Goal: Book appointment/travel/reservation

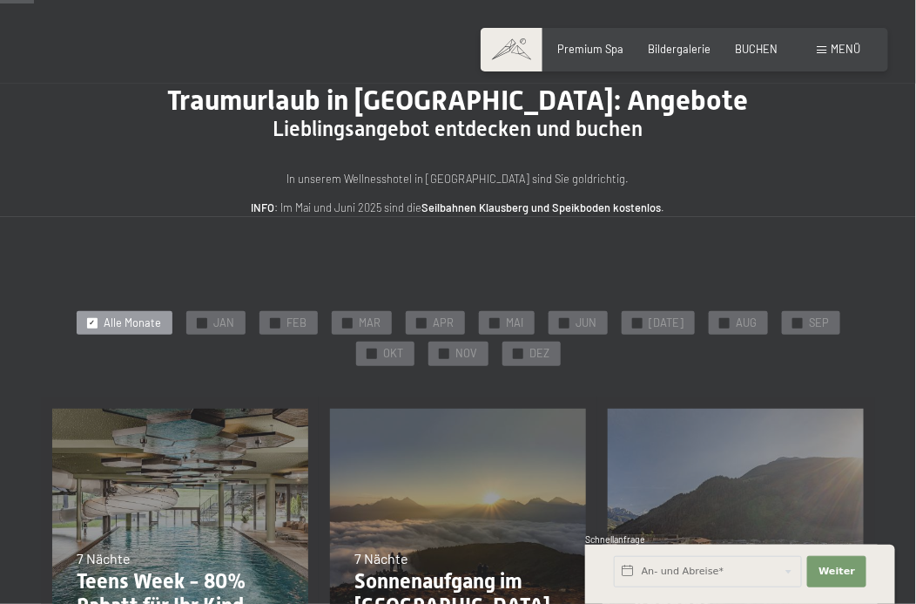
scroll to position [86, 0]
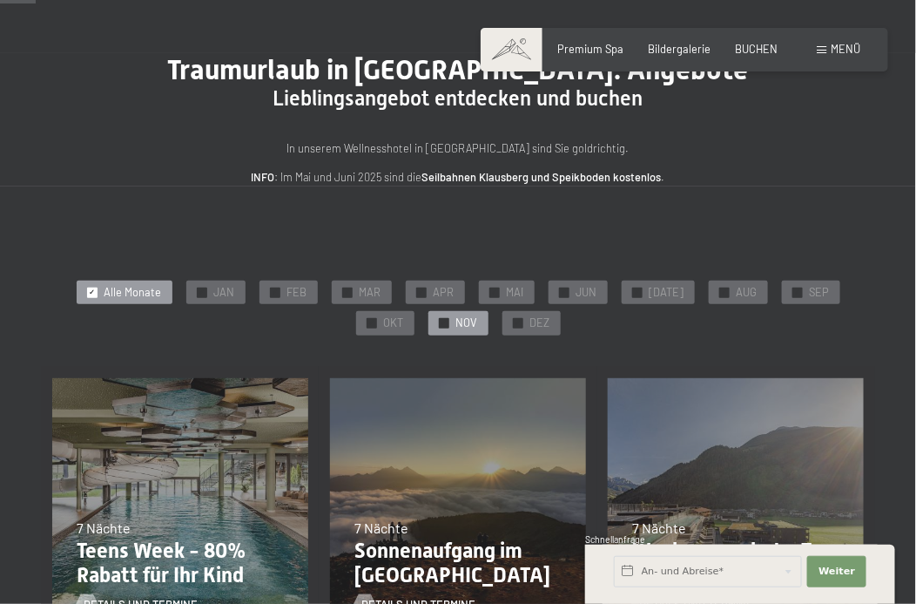
click at [455, 321] on div "✓ NOV" at bounding box center [459, 323] width 60 height 24
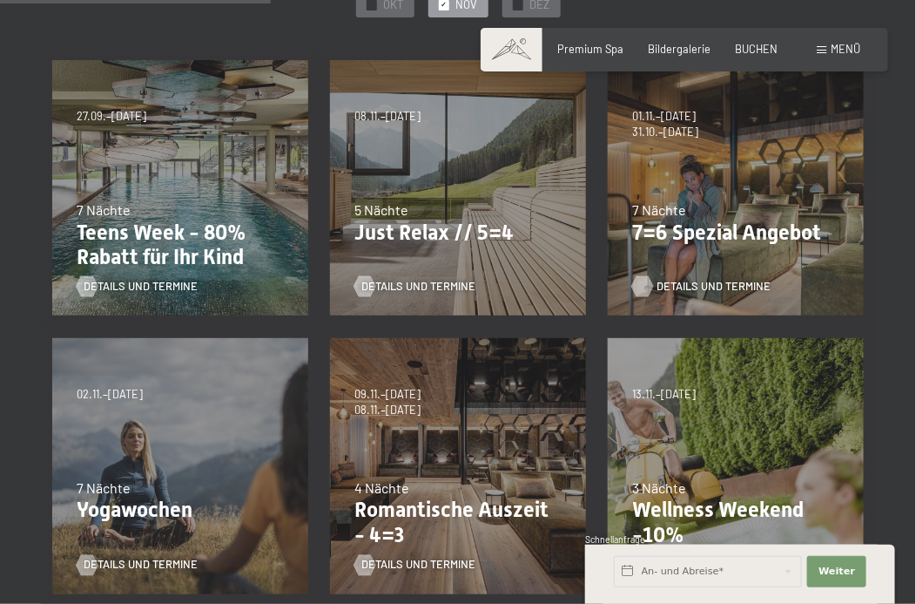
scroll to position [435, 0]
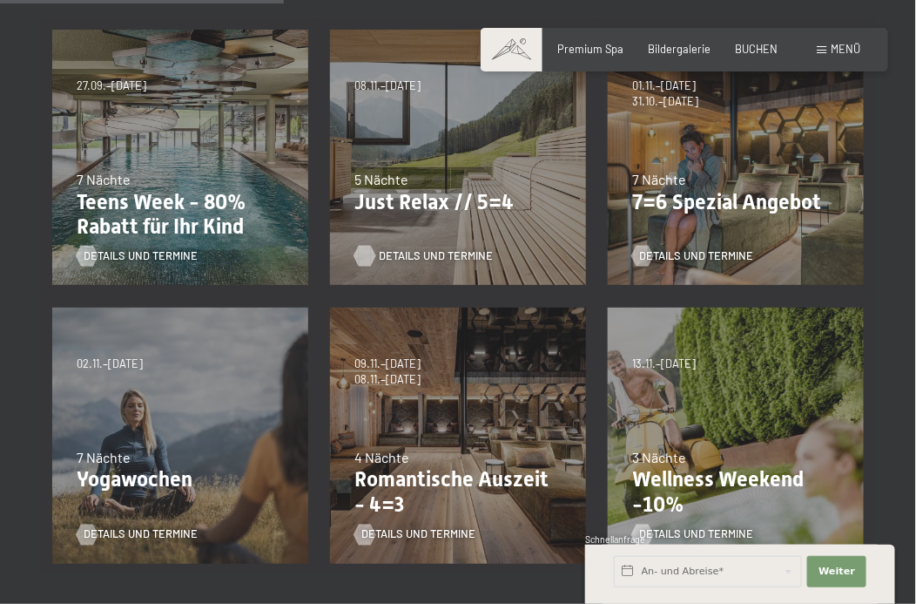
click at [449, 255] on span "Details und Termine" at bounding box center [436, 256] width 114 height 16
click at [679, 227] on div "Details und Termine" at bounding box center [730, 245] width 197 height 37
click at [684, 250] on span "Details und Termine" at bounding box center [714, 256] width 114 height 16
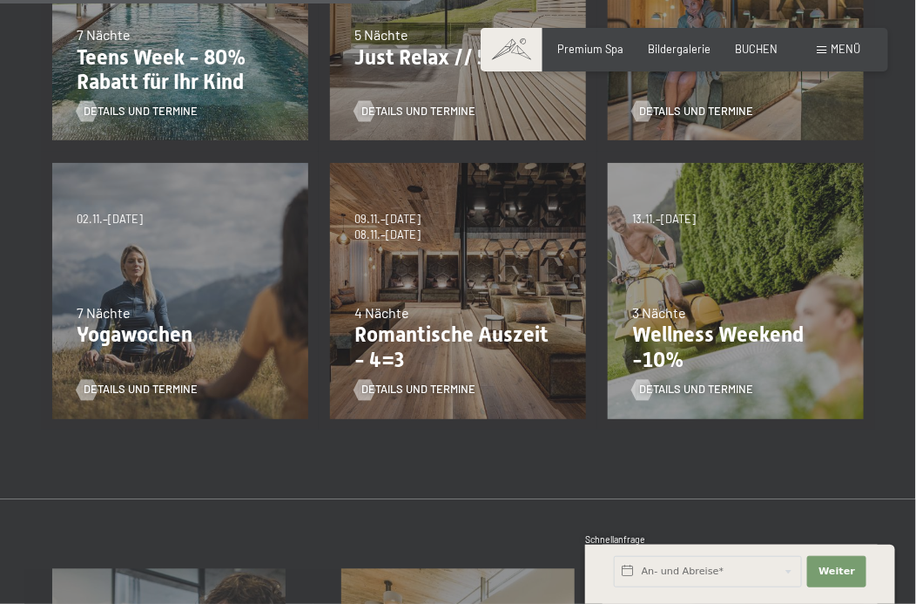
scroll to position [610, 0]
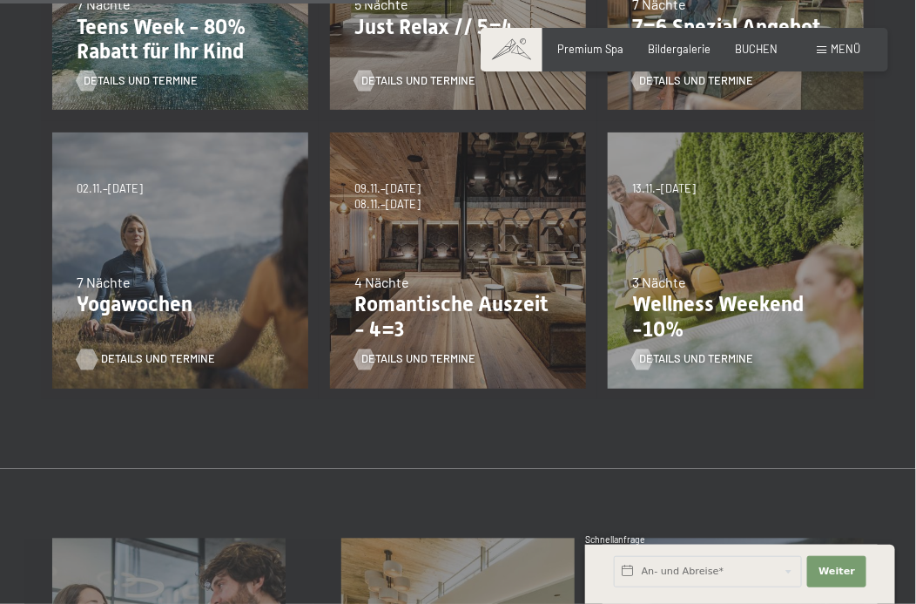
click at [145, 361] on span "Details und Termine" at bounding box center [158, 360] width 114 height 16
click at [427, 361] on span "Details und Termine" at bounding box center [436, 360] width 114 height 16
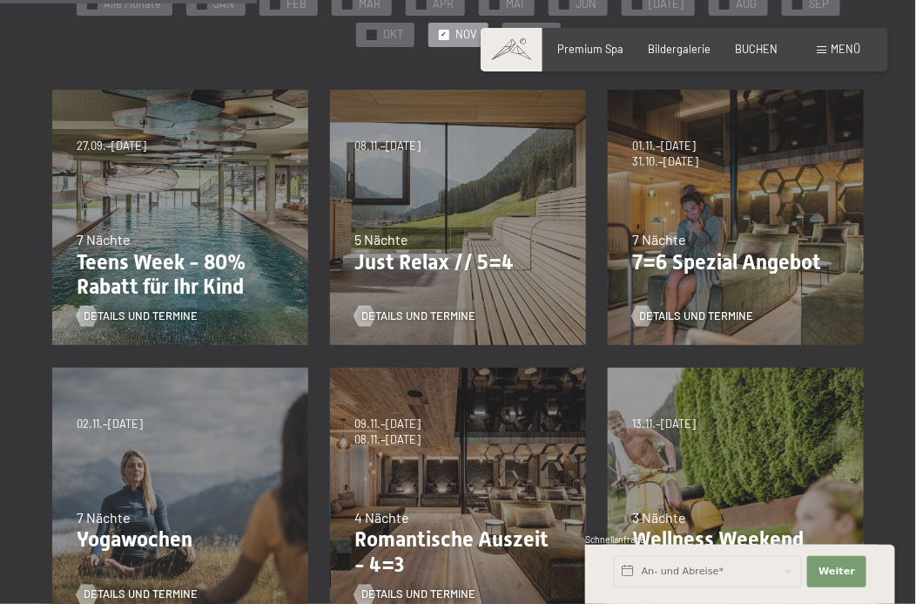
scroll to position [348, 0]
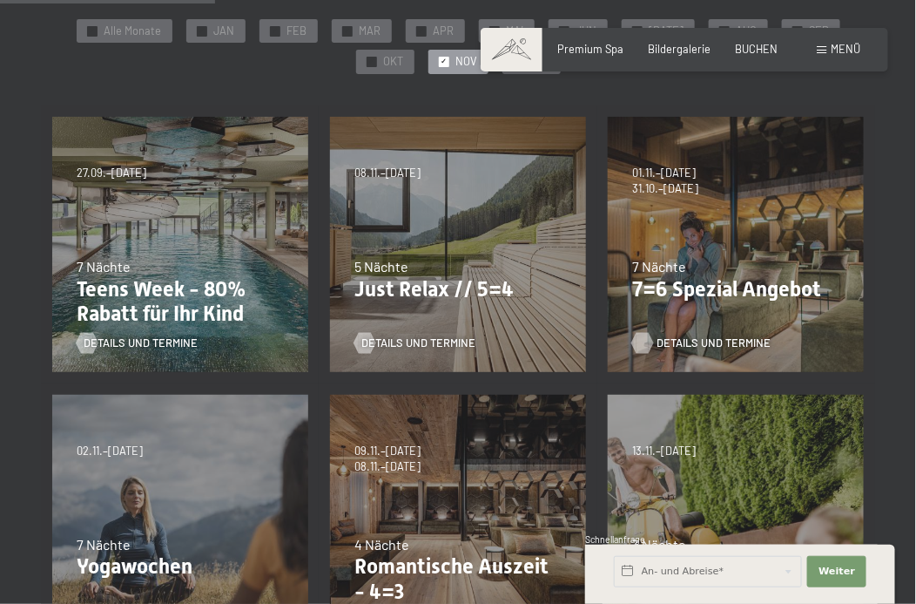
click at [690, 335] on span "Details und Termine" at bounding box center [714, 343] width 114 height 16
click at [431, 337] on span "Details und Termine" at bounding box center [436, 343] width 114 height 16
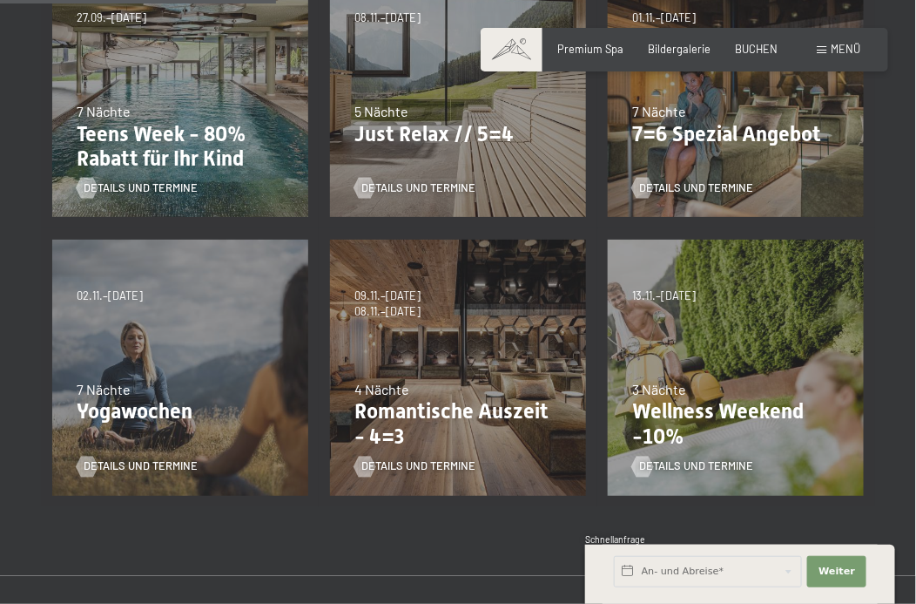
scroll to position [523, 0]
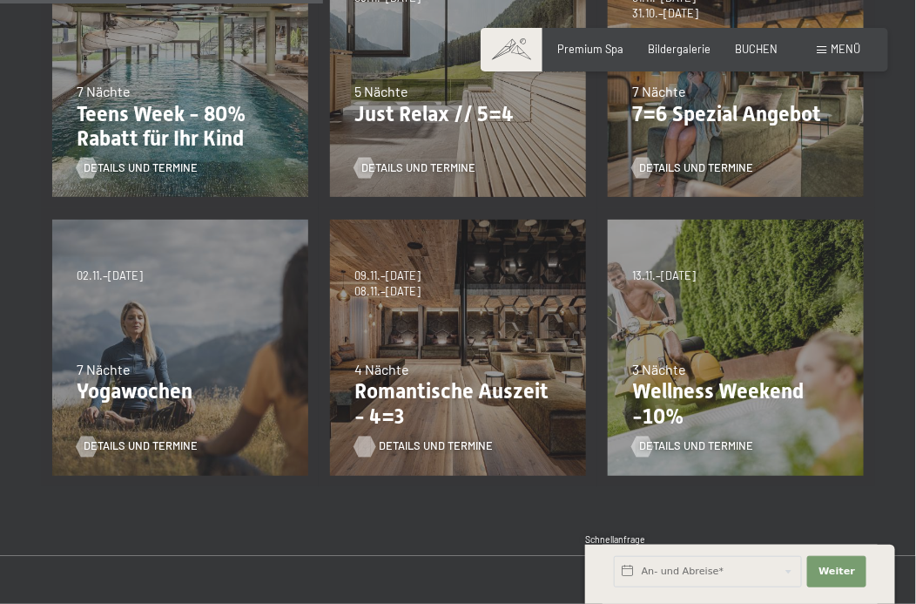
click at [421, 448] on span "Details und Termine" at bounding box center [436, 447] width 114 height 16
click at [419, 144] on div "Details und Termine" at bounding box center [452, 157] width 197 height 37
click at [416, 165] on span "Details und Termine" at bounding box center [436, 168] width 114 height 16
click at [674, 169] on span "Details und Termine" at bounding box center [714, 168] width 114 height 16
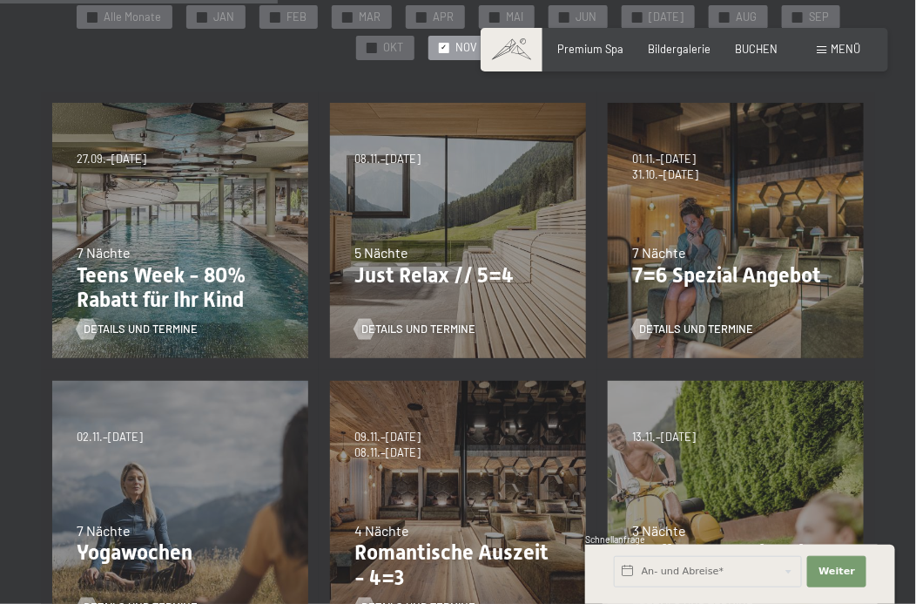
scroll to position [350, 0]
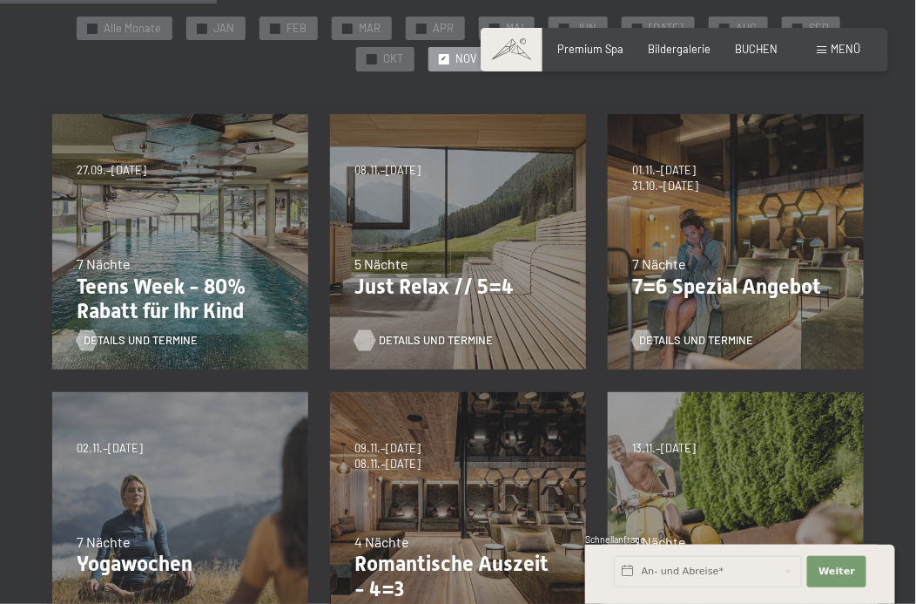
click at [429, 339] on span "Details und Termine" at bounding box center [436, 341] width 114 height 16
drag, startPoint x: 437, startPoint y: 170, endPoint x: 428, endPoint y: 172, distance: 9.7
click at [421, 172] on span "08.11.–[DATE]" at bounding box center [387, 171] width 66 height 16
click at [462, 212] on div "07.09.–03.10.2025 21.12.–26.12.2025 11.01.–23.01.2026 08.03.–27.03.2026 08.11.–…" at bounding box center [458, 242] width 278 height 278
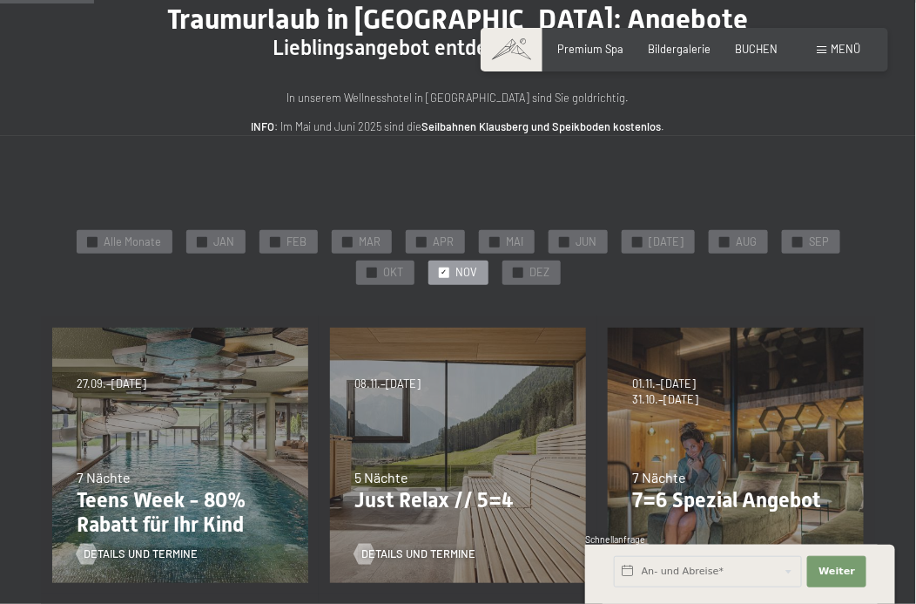
scroll to position [89, 0]
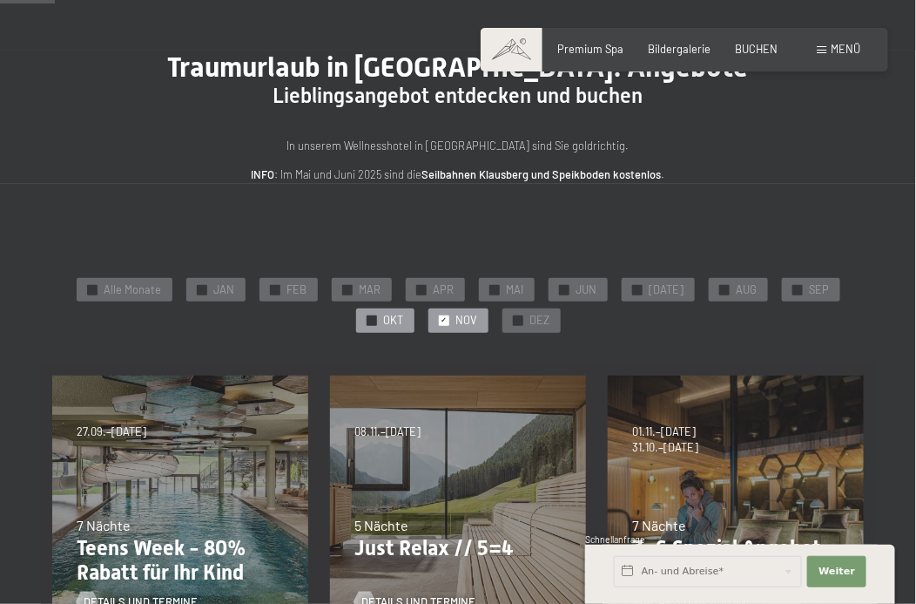
click at [391, 317] on span "OKT" at bounding box center [394, 321] width 20 height 16
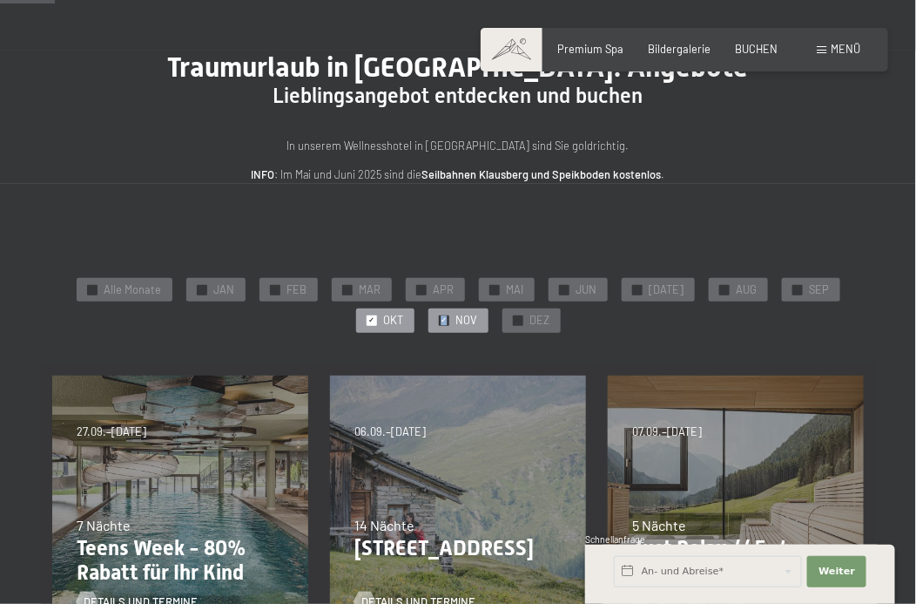
click at [445, 323] on span "✓" at bounding box center [444, 321] width 6 height 10
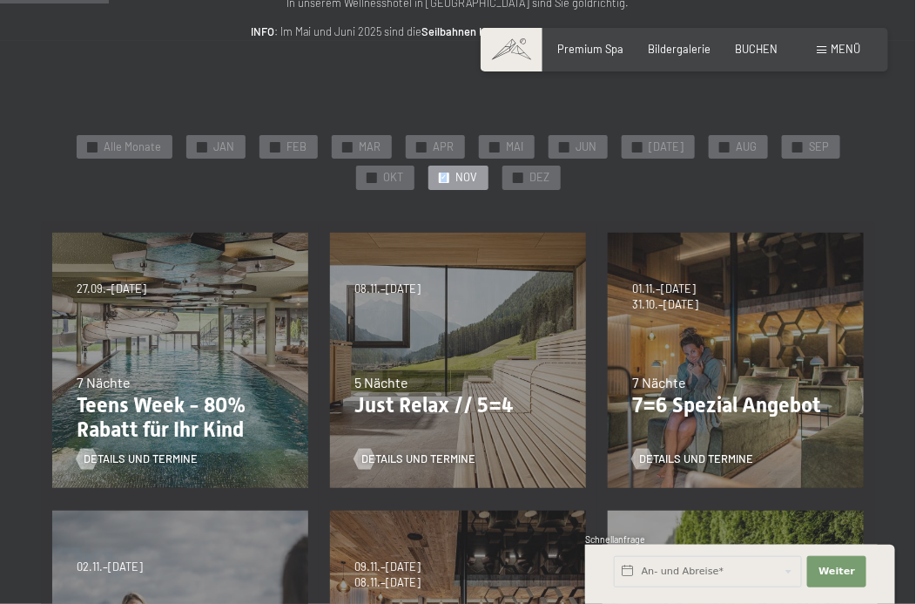
scroll to position [263, 0]
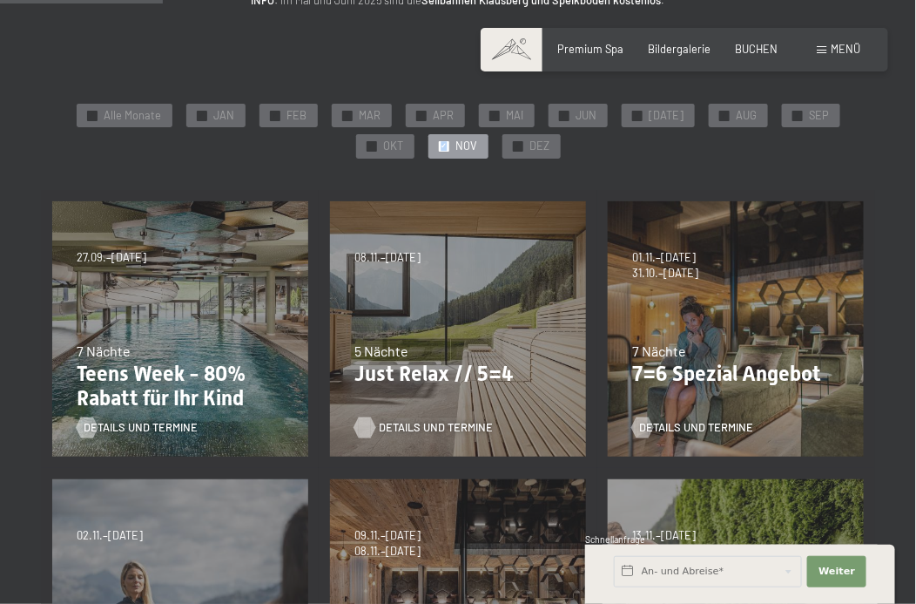
click at [415, 424] on span "Details und Termine" at bounding box center [436, 428] width 114 height 16
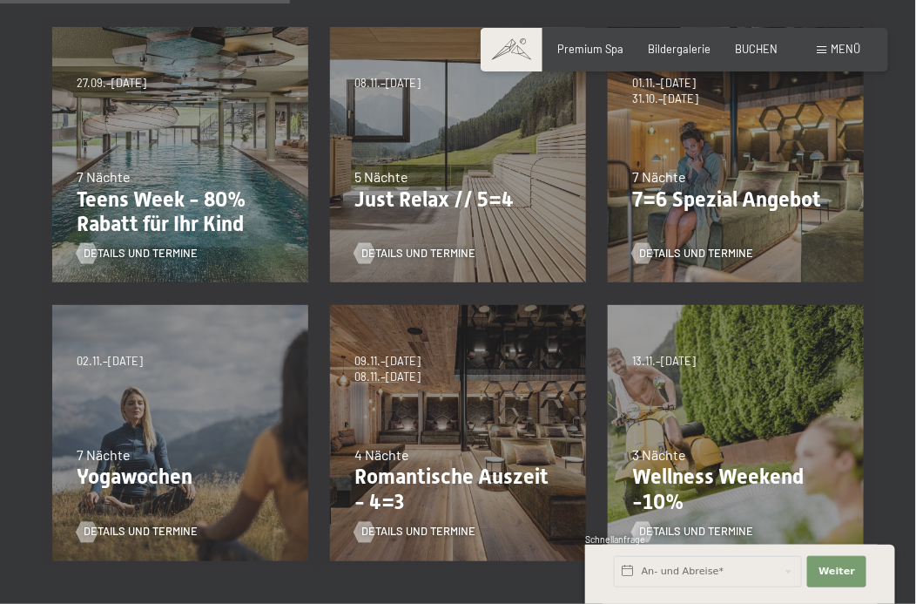
scroll to position [524, 0]
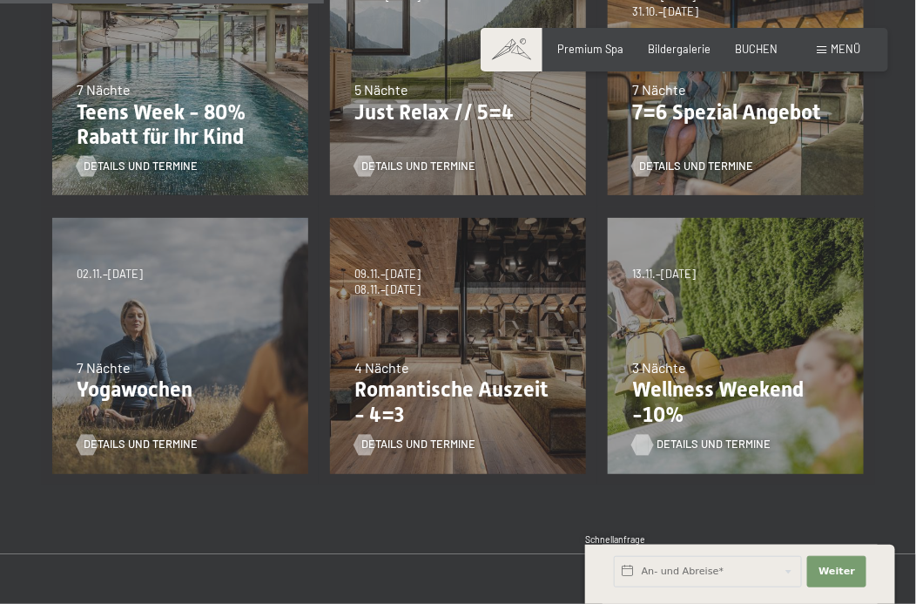
click at [703, 446] on span "Details und Termine" at bounding box center [714, 445] width 114 height 16
click at [422, 437] on span "Details und Termine" at bounding box center [436, 445] width 114 height 16
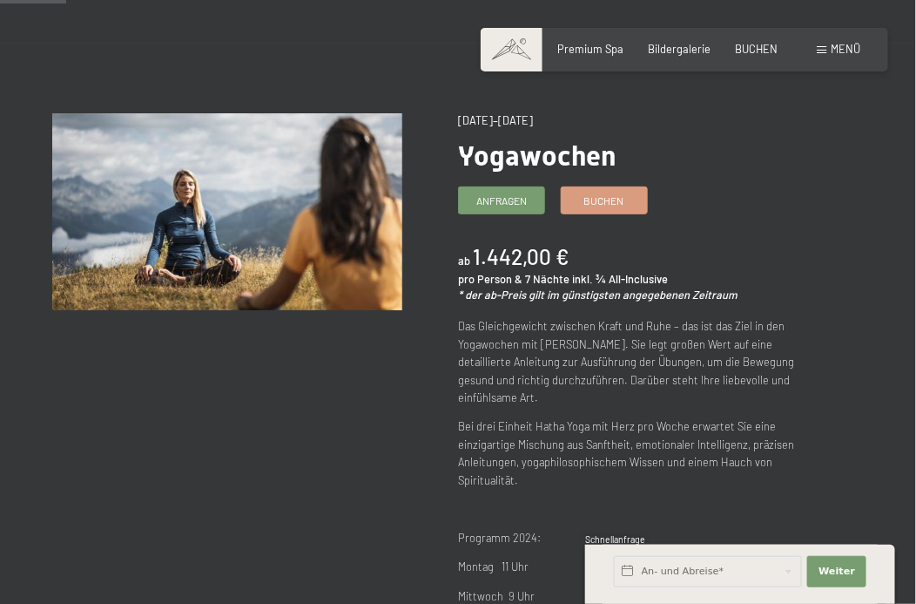
scroll to position [86, 0]
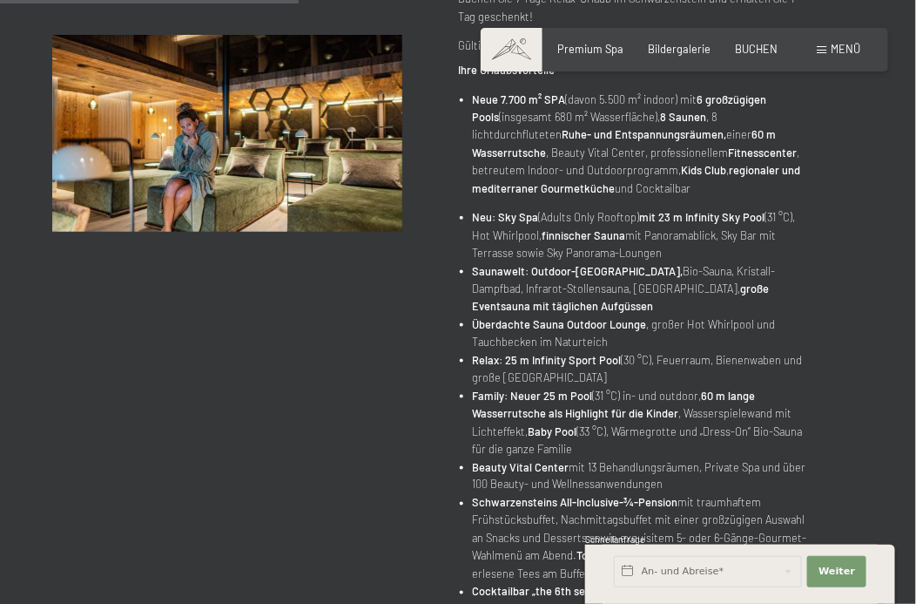
scroll to position [435, 0]
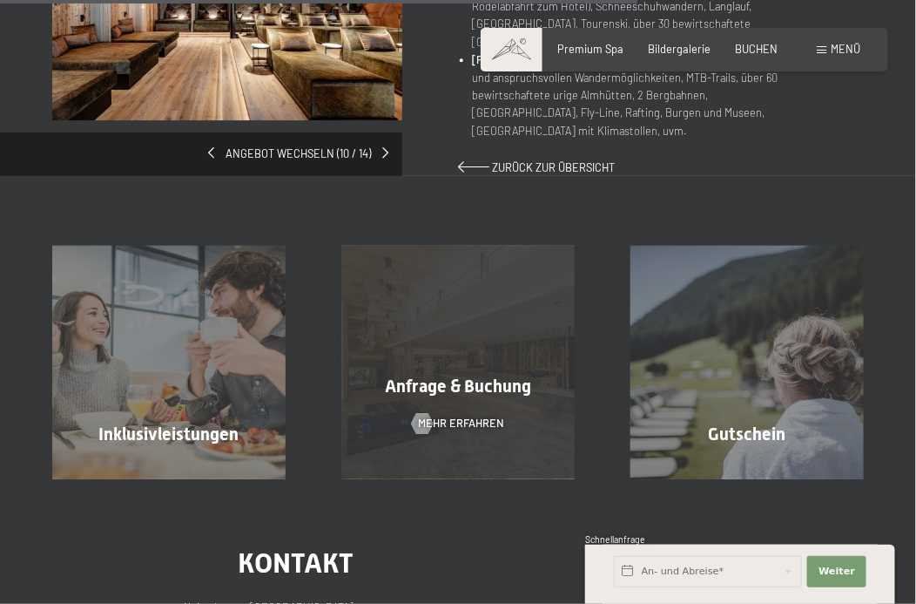
scroll to position [1306, 0]
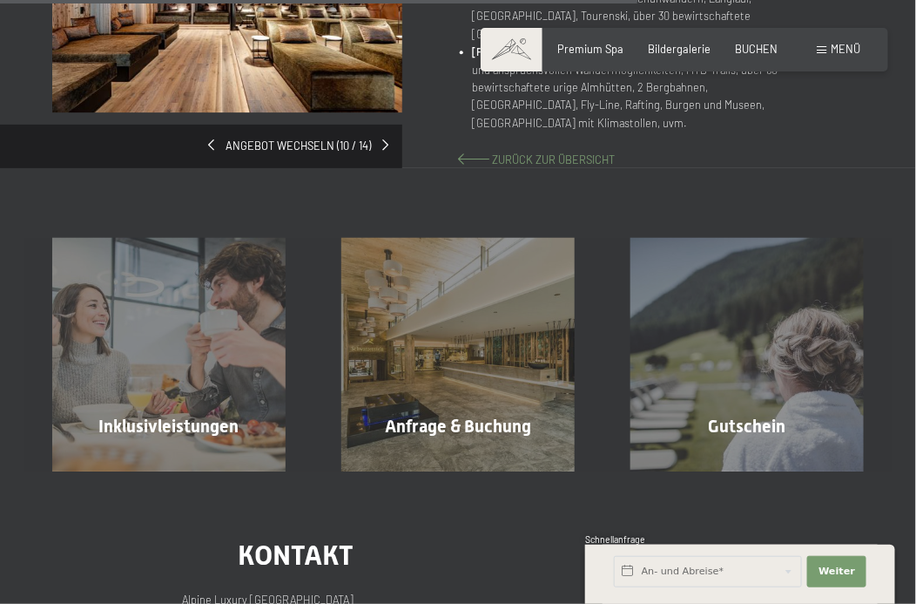
click at [578, 153] on span "Zurück zur Übersicht" at bounding box center [553, 159] width 123 height 14
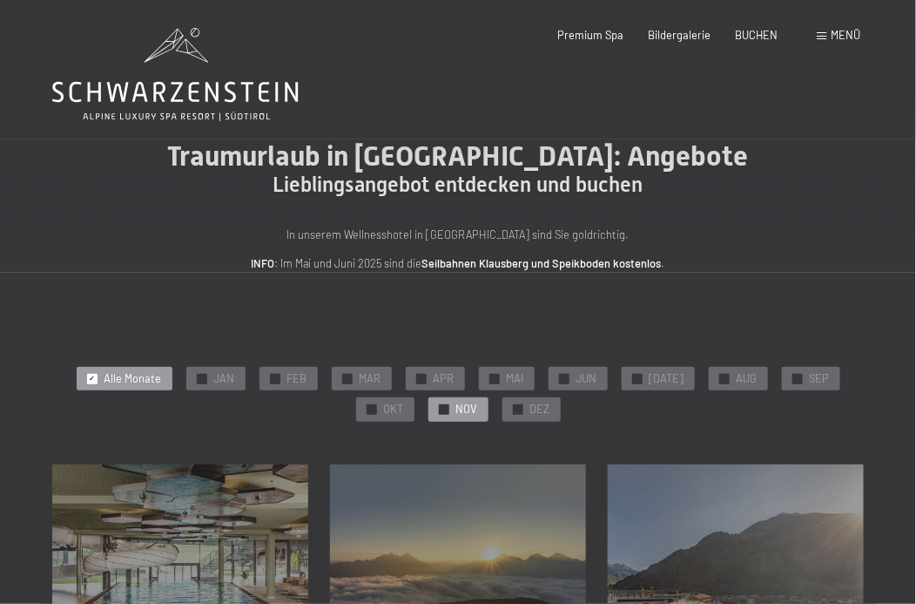
click at [461, 409] on span "NOV" at bounding box center [467, 410] width 22 height 16
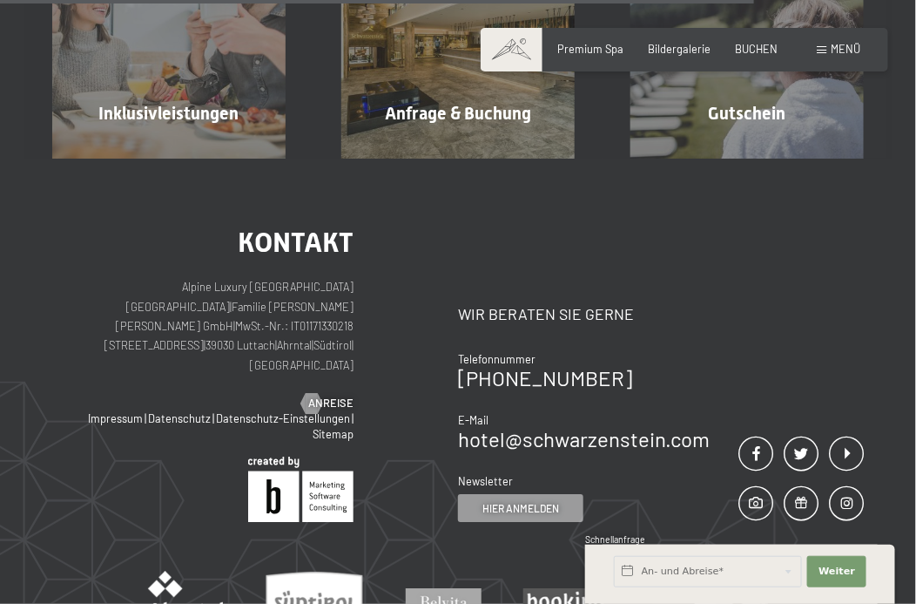
scroll to position [1221, 0]
